Goal: Task Accomplishment & Management: Manage account settings

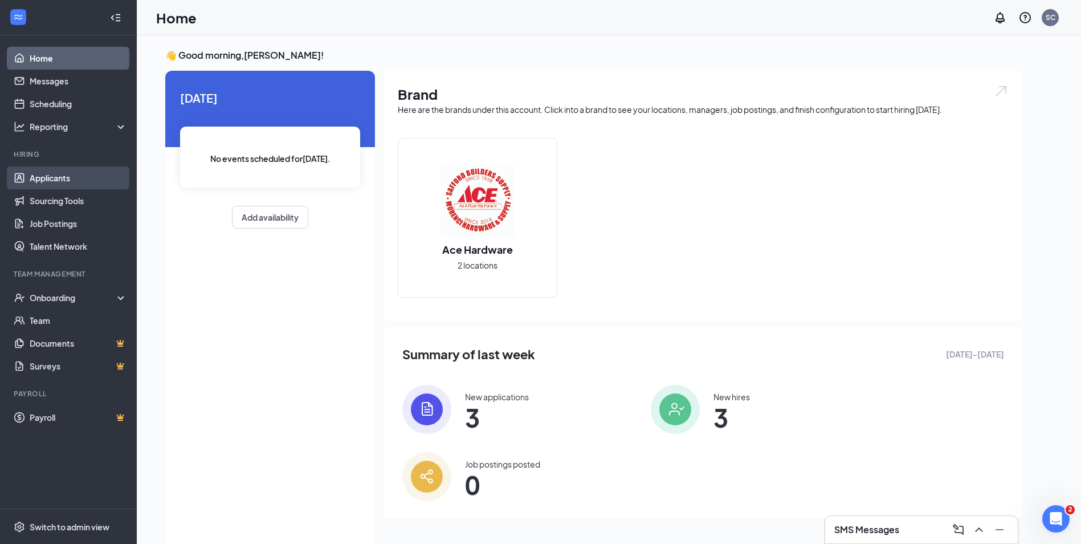
click at [37, 176] on link "Applicants" at bounding box center [78, 177] width 97 height 23
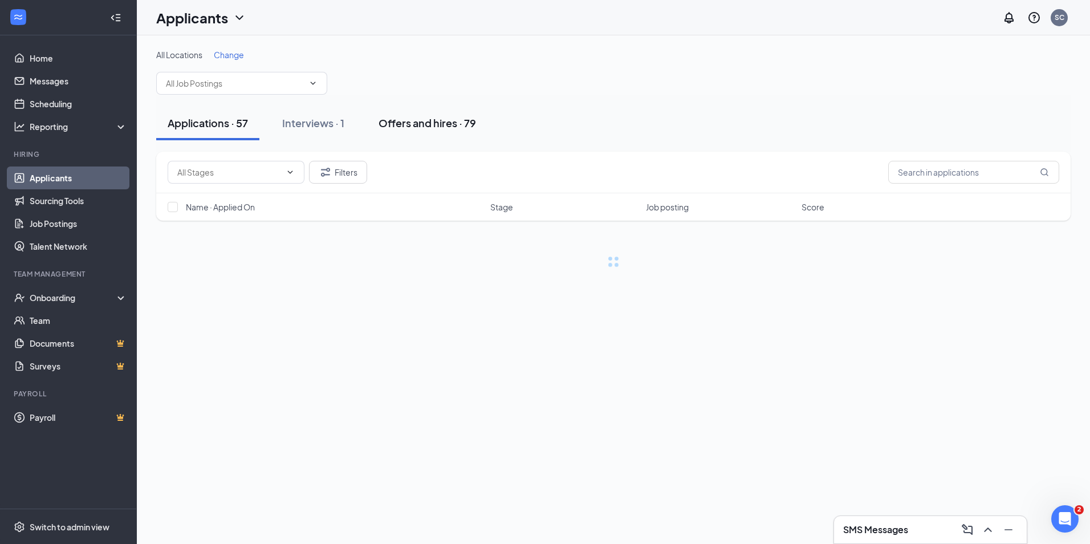
click at [473, 124] on div "Offers and hires · 79" at bounding box center [426, 123] width 97 height 14
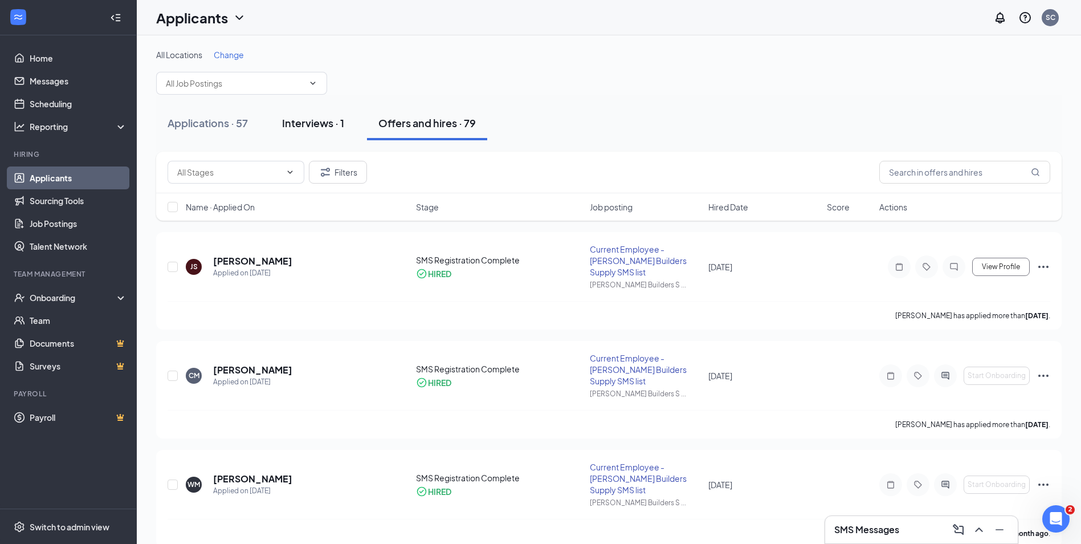
click at [324, 128] on div "Interviews · 1" at bounding box center [313, 123] width 62 height 14
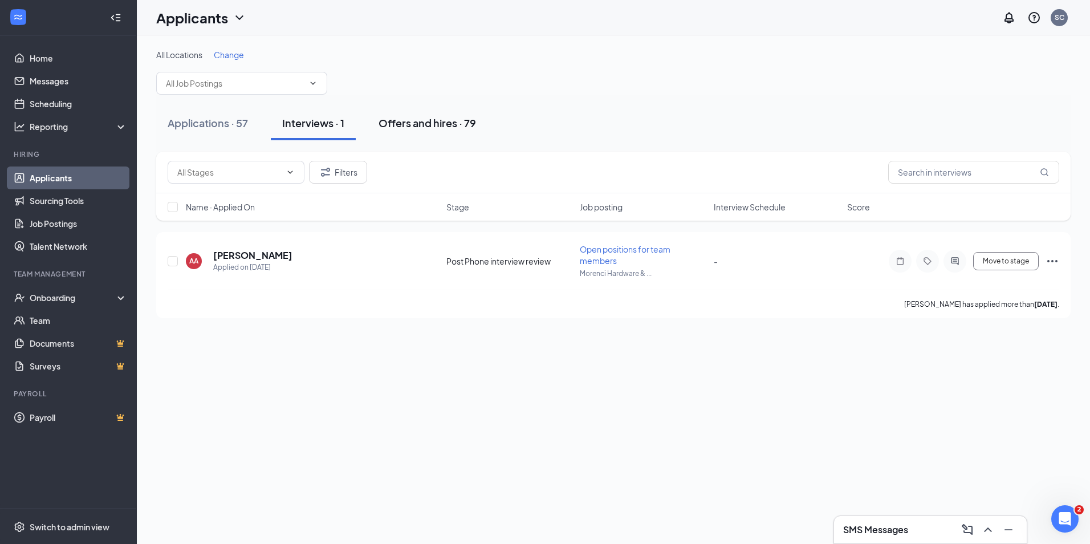
click at [389, 122] on div "Offers and hires · 79" at bounding box center [426, 123] width 97 height 14
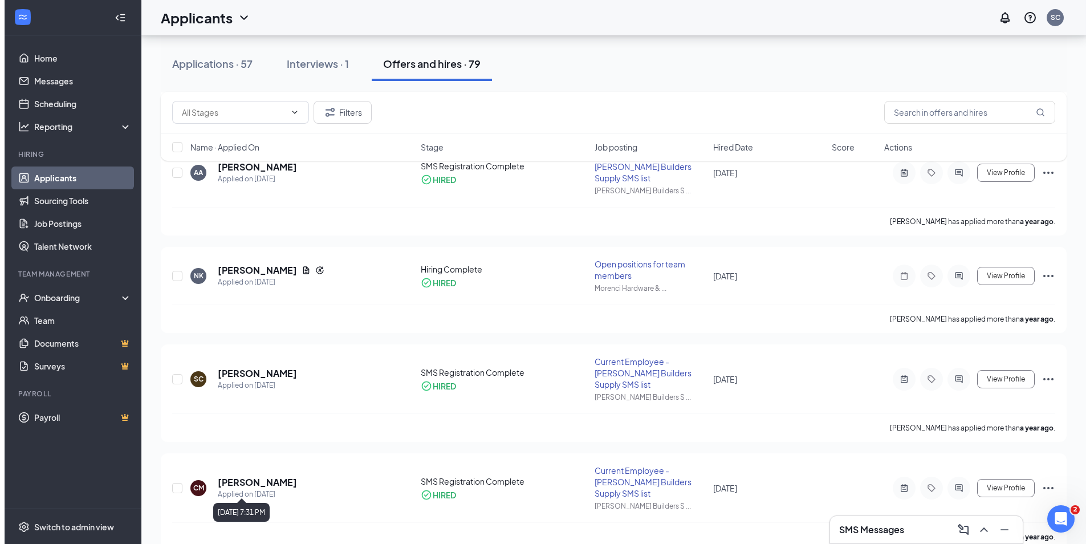
scroll to position [6940, 0]
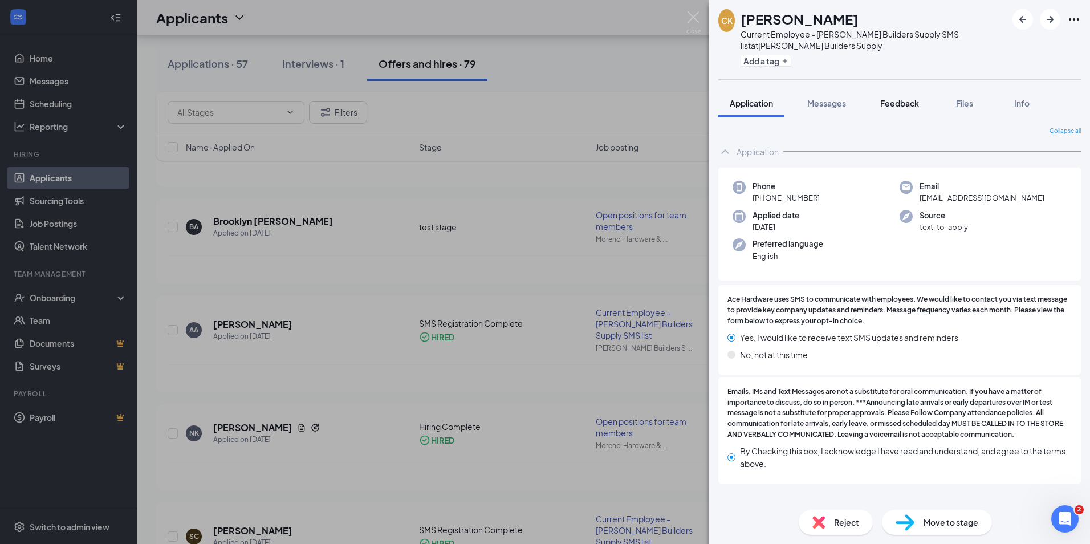
click at [917, 101] on span "Feedback" at bounding box center [899, 103] width 39 height 10
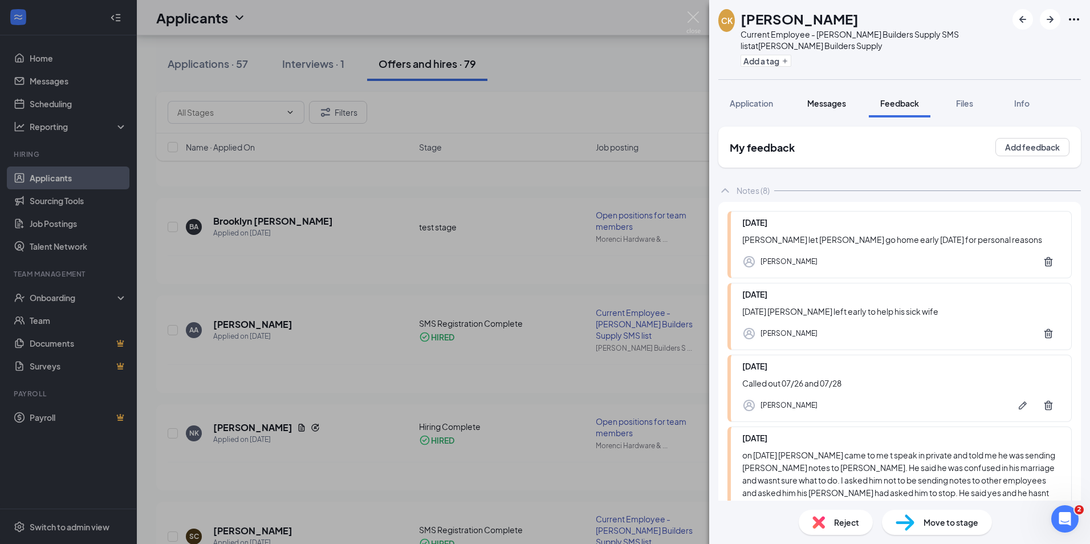
click at [827, 102] on span "Messages" at bounding box center [826, 103] width 39 height 10
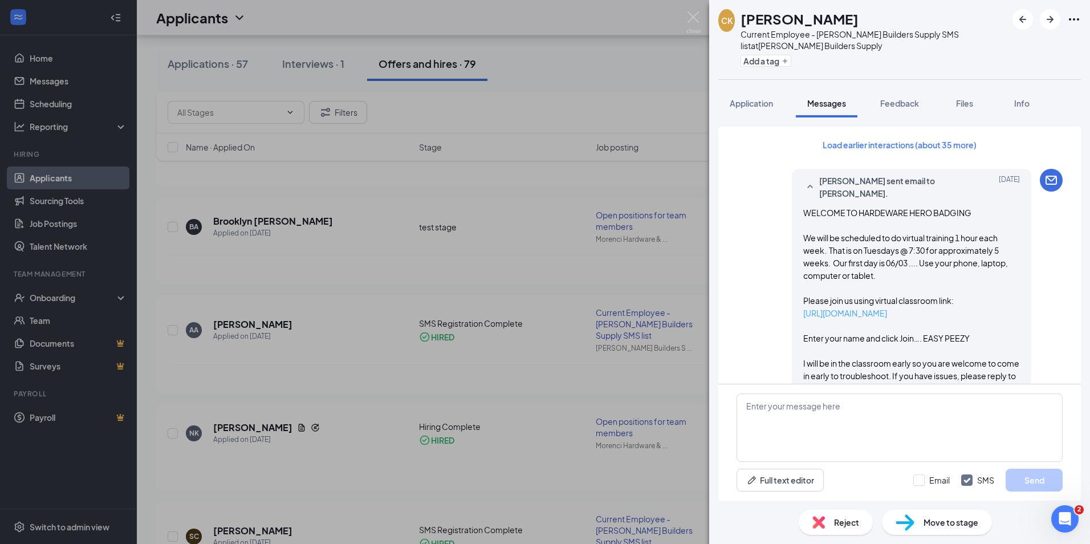
drag, startPoint x: 954, startPoint y: 311, endPoint x: 796, endPoint y: 316, distance: 158.5
click at [803, 316] on p "[URL][DOMAIN_NAME]" at bounding box center [911, 313] width 217 height 13
copy link "[URL][DOMAIN_NAME]"
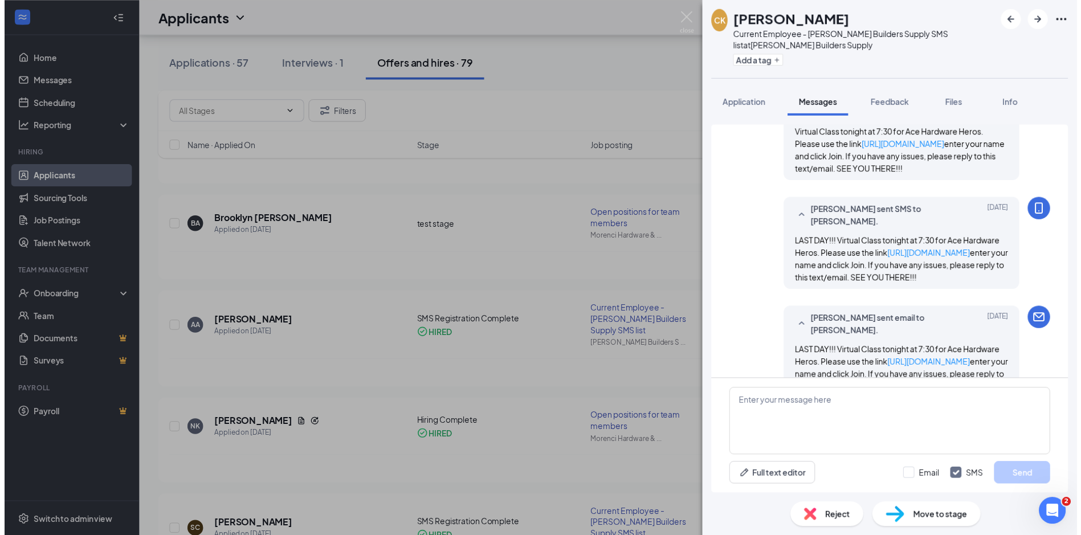
scroll to position [1099, 0]
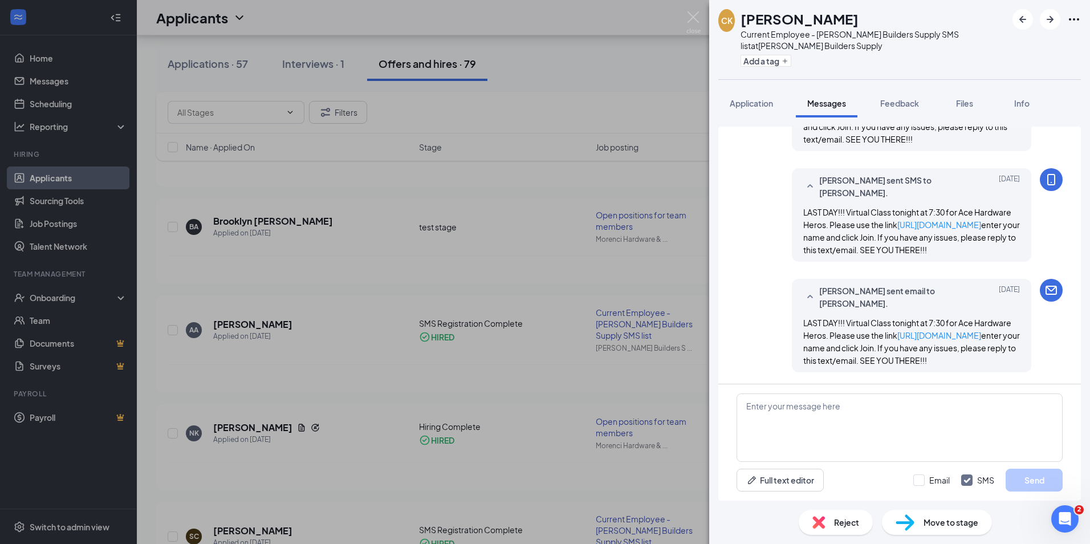
click at [484, 205] on div "[PERSON_NAME] Current Employee - [PERSON_NAME] Builders Supply SMS list at [PER…" at bounding box center [545, 272] width 1090 height 544
